Goal: Task Accomplishment & Management: Manage account settings

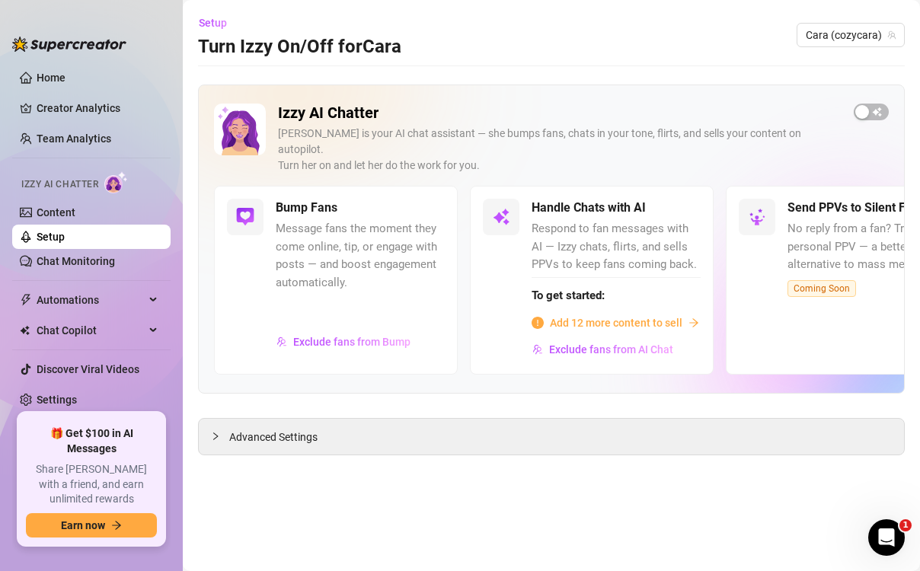
click at [567, 484] on main "Setup Turn Izzy On/Off for [PERSON_NAME] [PERSON_NAME] (cozycara) Izzy AI Chatt…" at bounding box center [551, 285] width 737 height 571
click at [375, 467] on main "Setup Turn Izzy On/Off for [PERSON_NAME] [PERSON_NAME] (cozycara) Izzy AI Chatt…" at bounding box center [551, 285] width 737 height 571
click at [792, 472] on main "Setup Turn Izzy On/Off for [PERSON_NAME] [PERSON_NAME] (cozycara) Izzy AI Chatt…" at bounding box center [551, 285] width 737 height 571
click at [551, 58] on div "Setup Turn Izzy On/Off for [PERSON_NAME] [PERSON_NAME] (cozycara)" at bounding box center [551, 35] width 707 height 49
click at [858, 153] on div "Izzy AI Chatter Izzy is your AI chat assistant — she bumps fans, chats in your …" at bounding box center [551, 145] width 675 height 82
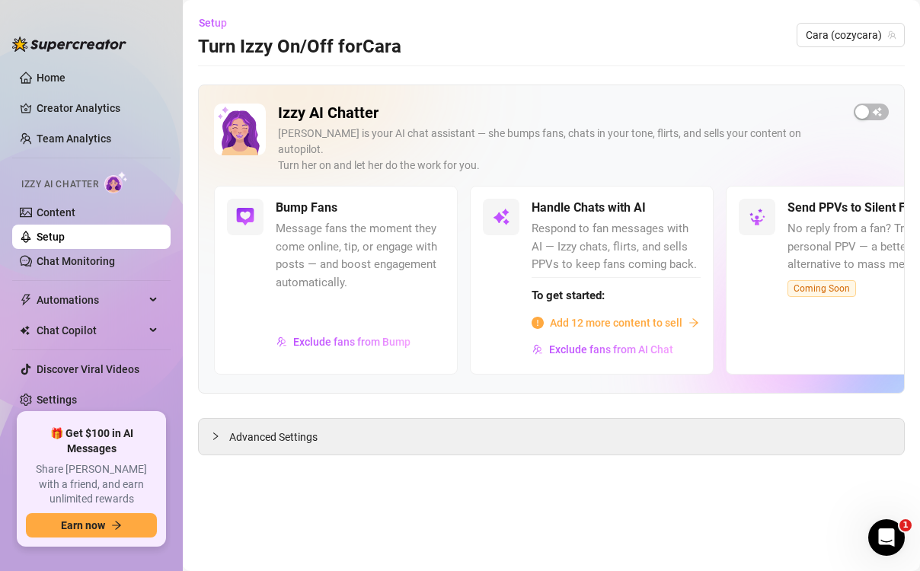
click at [354, 509] on main "Setup Turn Izzy On/Off for [PERSON_NAME] [PERSON_NAME] (cozycara) Izzy AI Chatt…" at bounding box center [551, 285] width 737 height 571
click at [355, 494] on main "Setup Turn Izzy On/Off for [PERSON_NAME] [PERSON_NAME] (cozycara) Izzy AI Chatt…" at bounding box center [551, 285] width 737 height 571
click at [453, 484] on main "Setup Turn Izzy On/Off for [PERSON_NAME] [PERSON_NAME] (cozycara) Izzy AI Chatt…" at bounding box center [551, 285] width 737 height 571
click at [444, 482] on main "Setup Turn Izzy On/Off for [PERSON_NAME] [PERSON_NAME] (cozycara) Izzy AI Chatt…" at bounding box center [551, 285] width 737 height 571
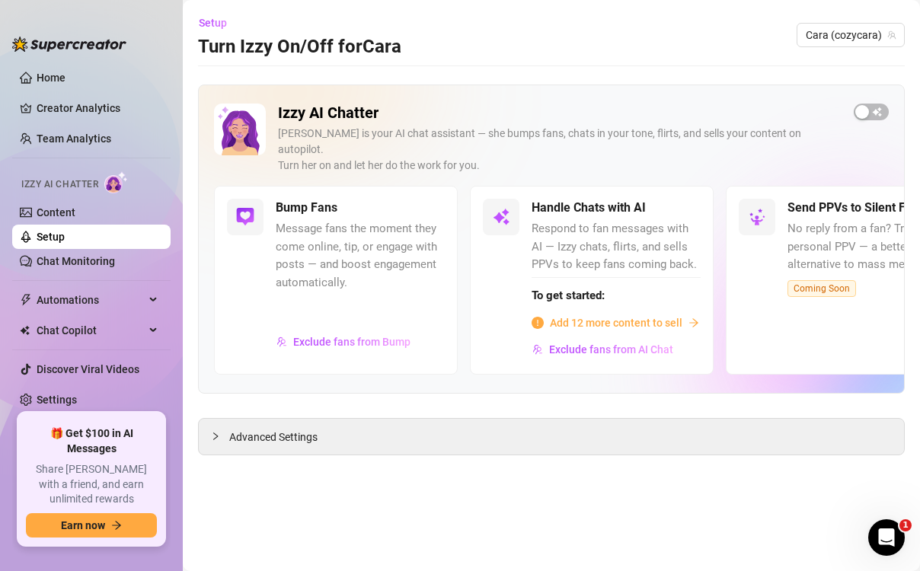
click at [581, 473] on main "Setup Turn Izzy On/Off for [PERSON_NAME] [PERSON_NAME] (cozycara) Izzy AI Chatt…" at bounding box center [551, 285] width 737 height 571
click at [401, 506] on main "Setup Turn Izzy On/Off for [PERSON_NAME] [PERSON_NAME] (cozycara) Izzy AI Chatt…" at bounding box center [551, 285] width 737 height 571
click at [869, 68] on main "Setup Turn Izzy On/Off for [PERSON_NAME] [PERSON_NAME] (cozycara) Izzy AI Chatt…" at bounding box center [551, 285] width 737 height 571
click at [906, 75] on main "Setup Turn Izzy On/Off for [PERSON_NAME] [PERSON_NAME] (cozycara) Izzy AI Chatt…" at bounding box center [551, 285] width 737 height 571
click at [895, 62] on main "Setup Turn Izzy On/Off for [PERSON_NAME] [PERSON_NAME] (cozycara) Izzy AI Chatt…" at bounding box center [551, 285] width 737 height 571
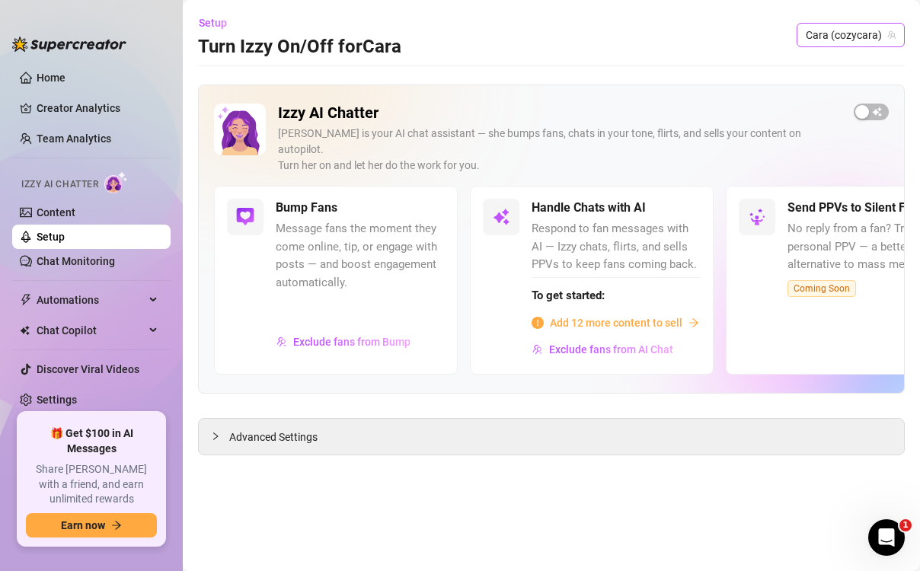
click at [841, 34] on span "Cara (cozycara)" at bounding box center [851, 35] width 90 height 23
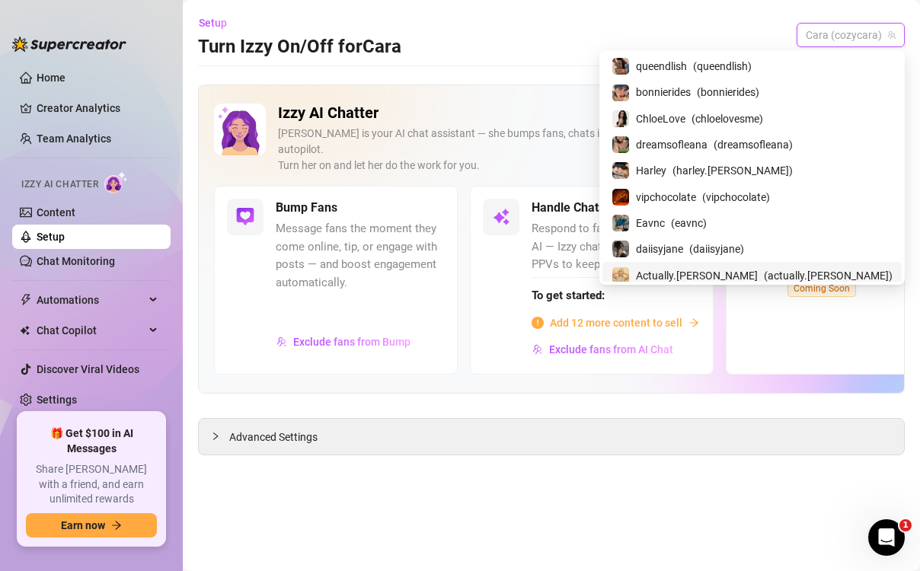
click at [758, 273] on span "Actually.Maria" at bounding box center [697, 275] width 122 height 17
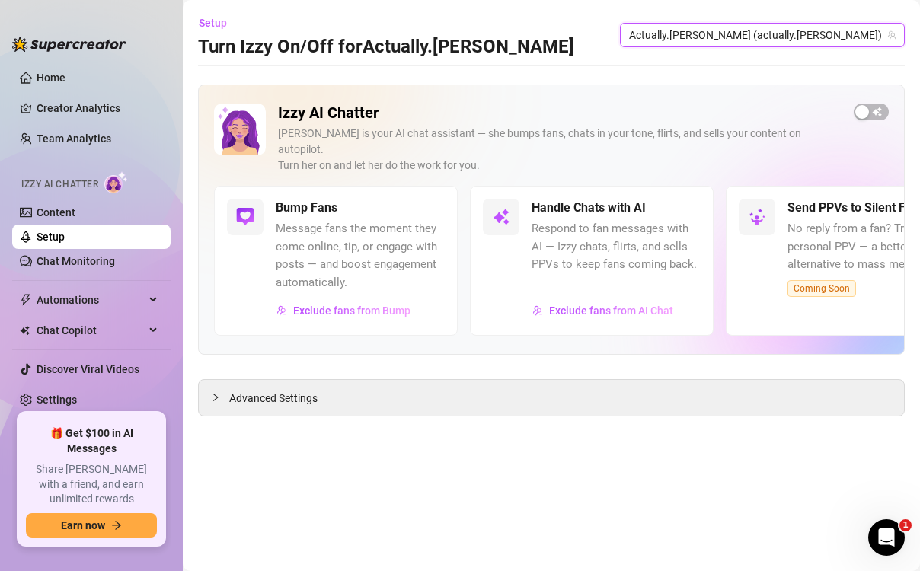
click at [582, 43] on div "Setup Turn Izzy On/Off for Actually.Maria Actually.Maria (actually.maria) Actua…" at bounding box center [551, 35] width 707 height 49
click at [232, 390] on span "Advanced Settings" at bounding box center [273, 398] width 88 height 17
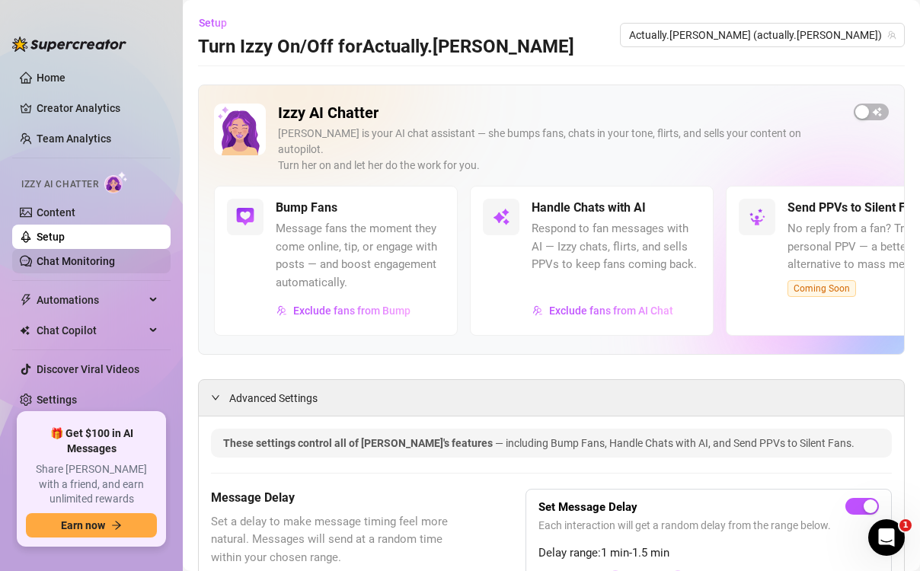
click at [107, 262] on link "Chat Monitoring" at bounding box center [76, 261] width 78 height 12
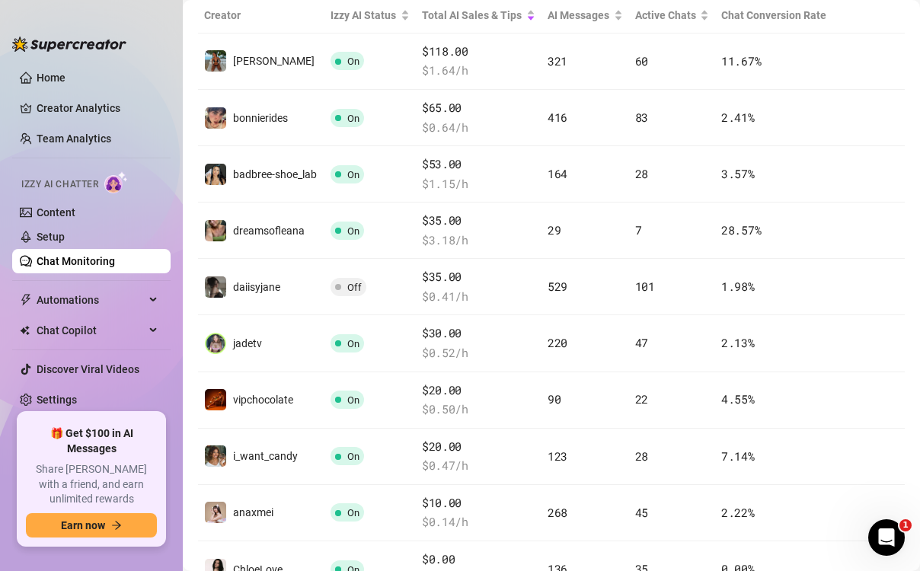
click at [584, 197] on td "164" at bounding box center [585, 174] width 88 height 56
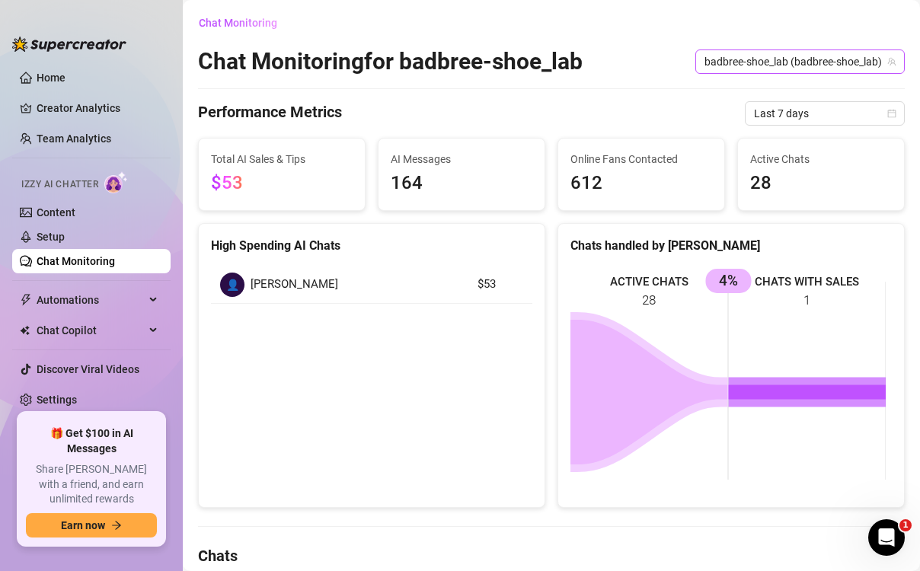
click at [792, 62] on span "badbree-shoe_lab (badbree-shoe_lab)" at bounding box center [799, 61] width 191 height 23
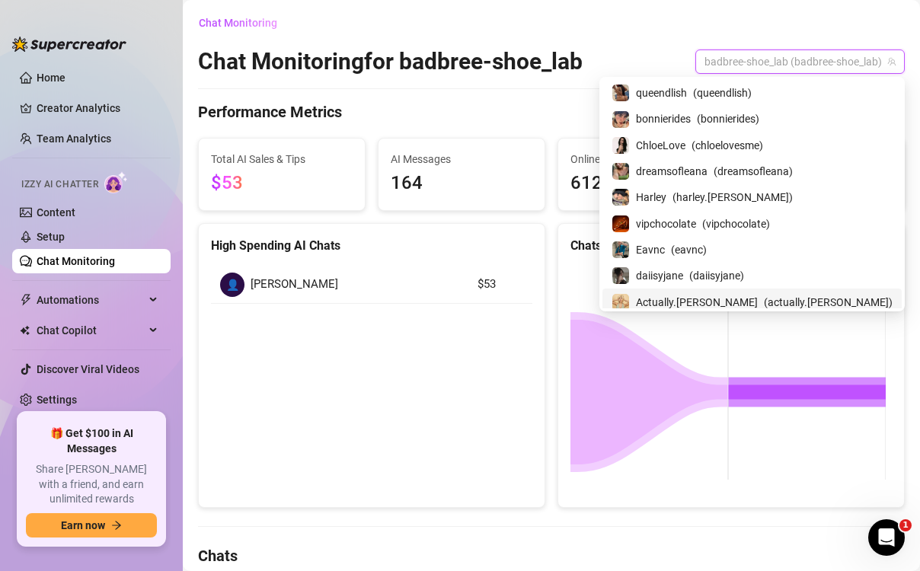
click at [755, 299] on span "Actually.Maria" at bounding box center [697, 302] width 122 height 17
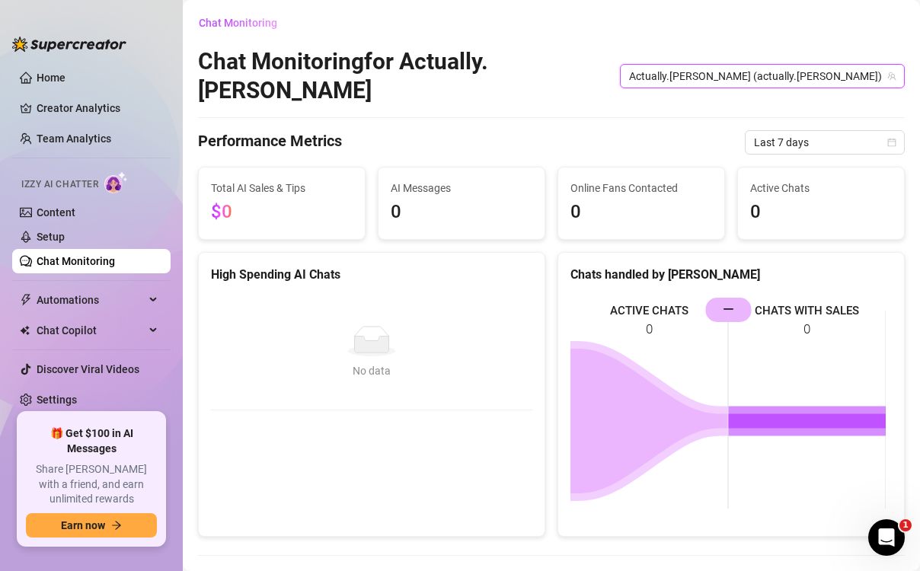
click at [579, 94] on div "Chat Monitoring Chat Monitoring for Actually.Maria Actually.Maria (actually.mar…" at bounding box center [551, 388] width 707 height 754
click at [611, 52] on div "Chat Monitoring for Actually.Maria Actually.Maria (actually.maria)" at bounding box center [551, 76] width 707 height 58
click at [98, 113] on link "Creator Analytics" at bounding box center [98, 108] width 122 height 24
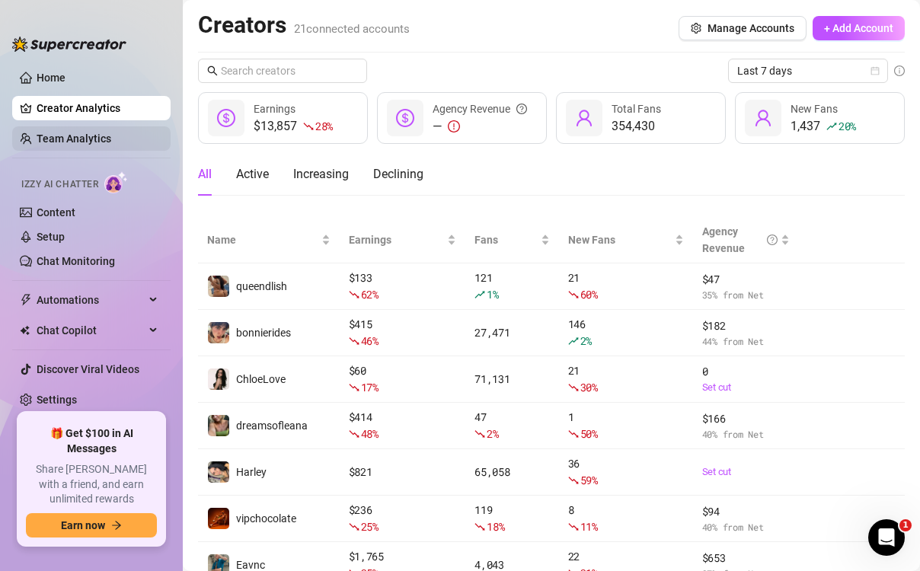
click at [75, 142] on link "Team Analytics" at bounding box center [74, 139] width 75 height 12
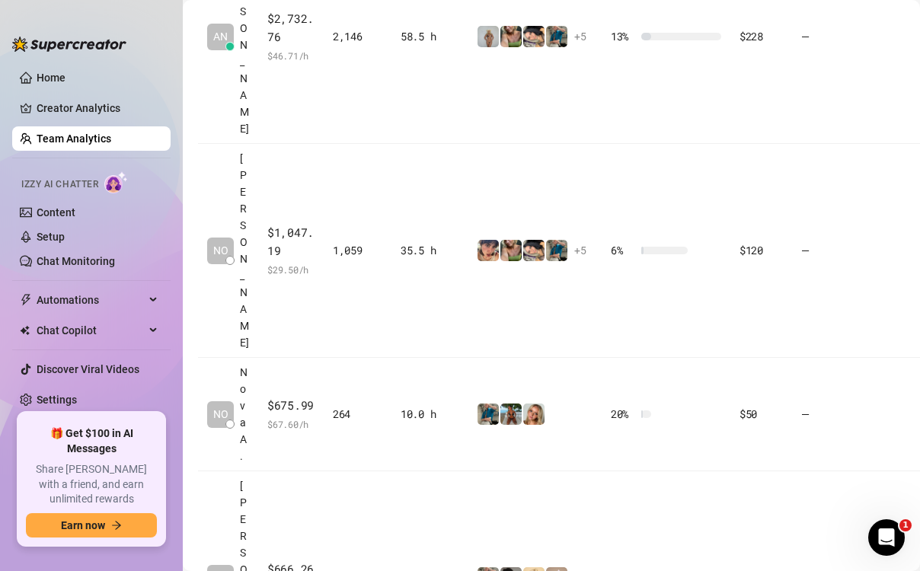
scroll to position [609, 0]
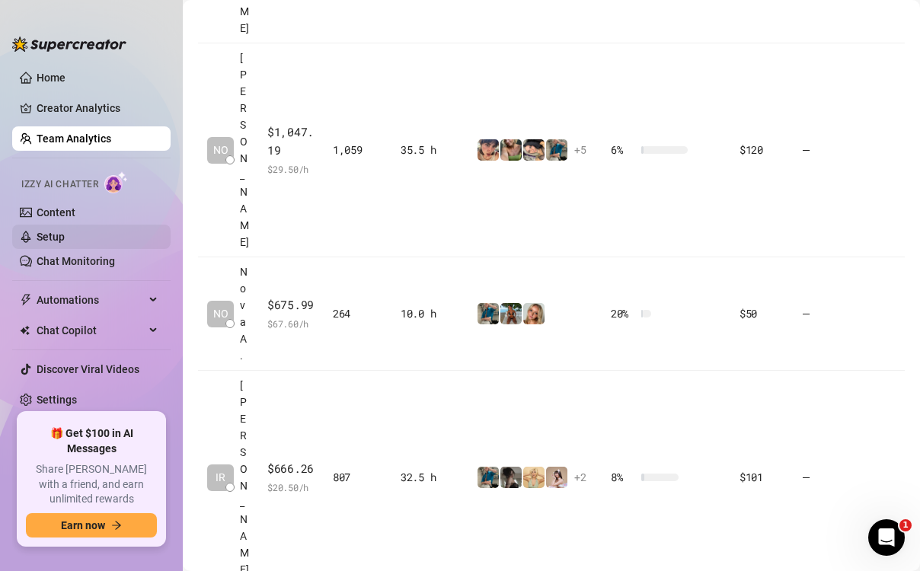
click at [65, 240] on link "Setup" at bounding box center [51, 237] width 28 height 12
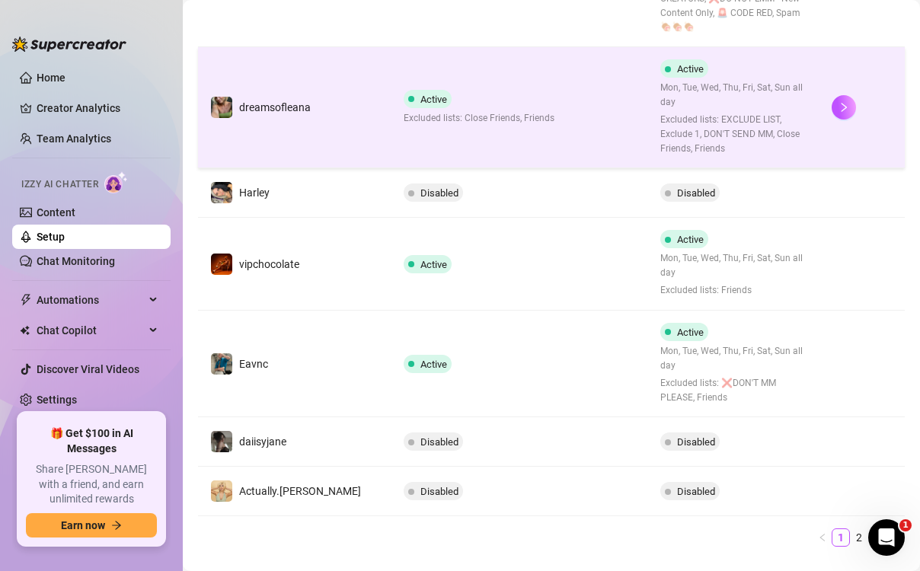
scroll to position [716, 0]
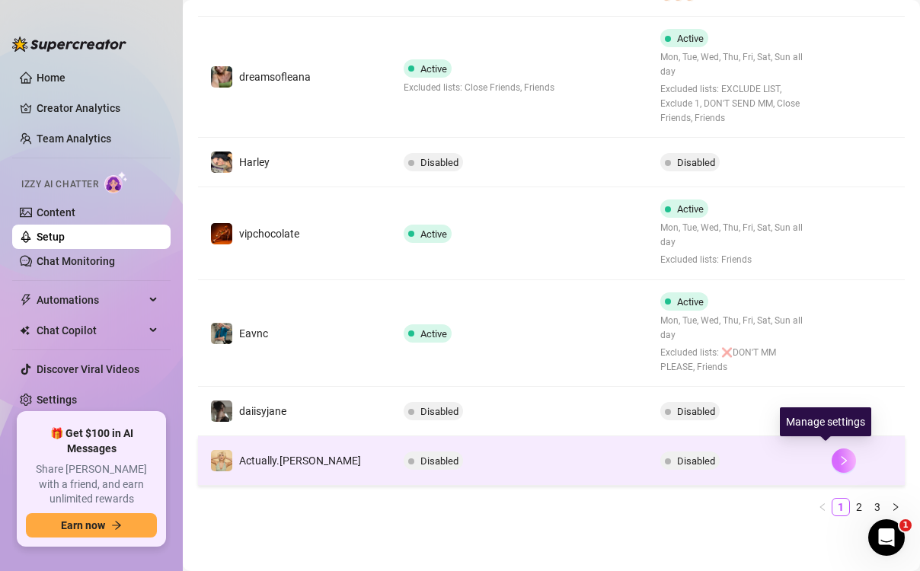
click at [841, 457] on icon "right" at bounding box center [843, 460] width 5 height 9
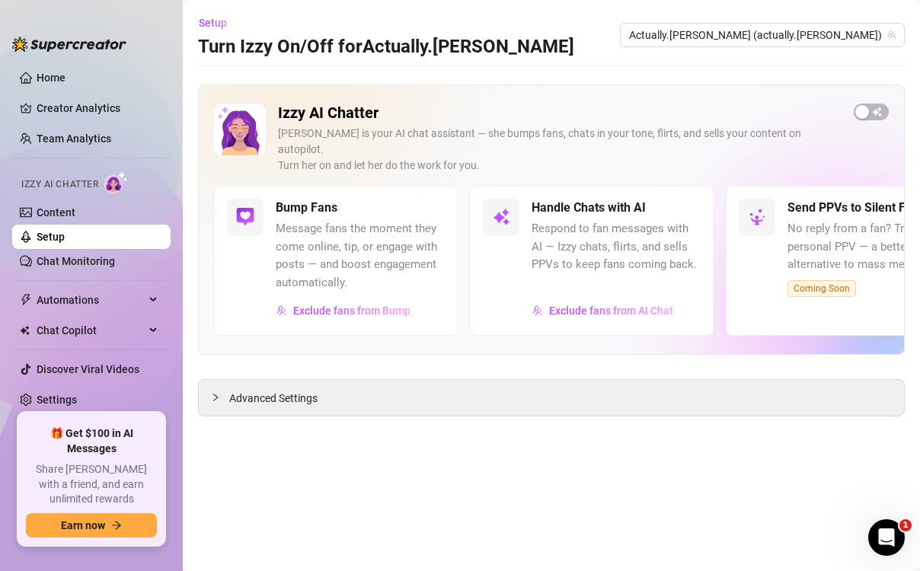
click at [599, 7] on main "Setup Turn Izzy On/Off for Actually.Maria Actually.Maria (actually.maria) Izzy …" at bounding box center [551, 285] width 737 height 571
click at [401, 435] on main "Setup Turn Izzy On/Off for Actually.Maria Actually.Maria (actually.maria) Izzy …" at bounding box center [551, 285] width 737 height 571
